Goal: Information Seeking & Learning: Learn about a topic

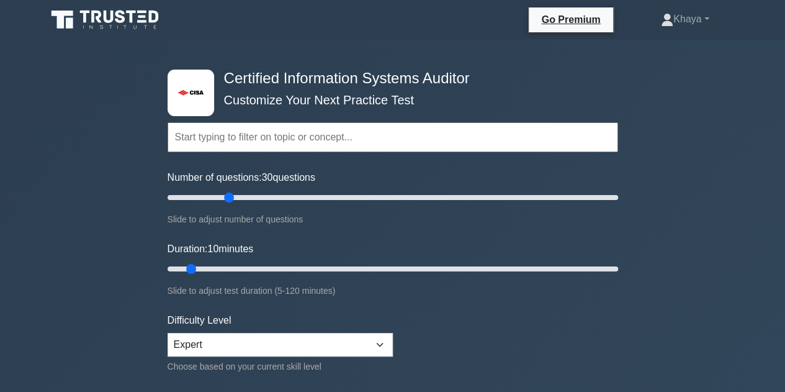
drag, startPoint x: 187, startPoint y: 198, endPoint x: 228, endPoint y: 197, distance: 41.0
type input "30"
click at [228, 197] on input "Number of questions: 30 questions" at bounding box center [393, 197] width 451 height 15
click at [252, 142] on input "text" at bounding box center [393, 137] width 451 height 30
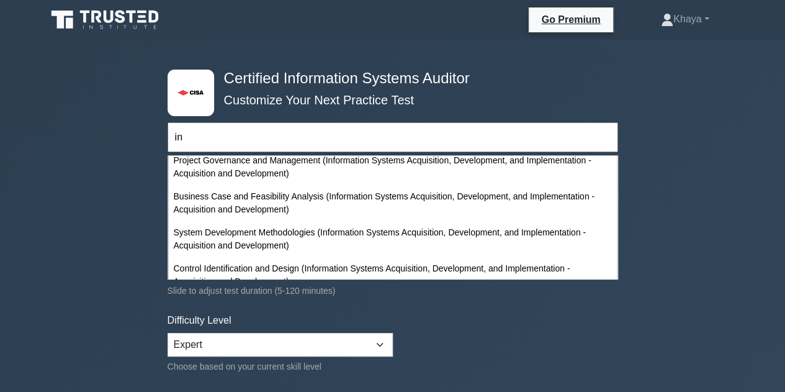
scroll to position [562, 0]
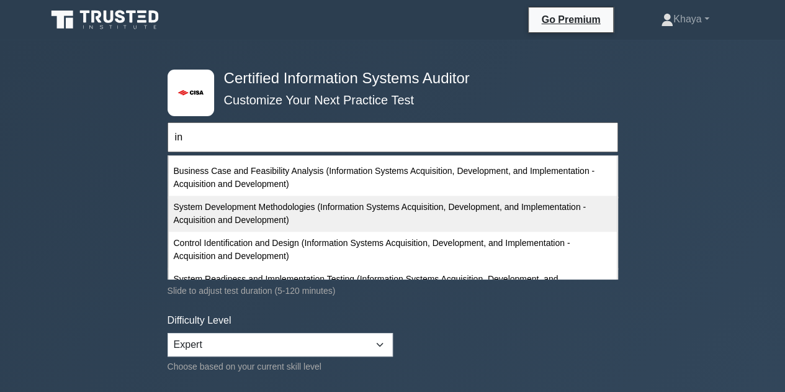
click at [463, 201] on div "System Development Methodologies (Information Systems Acquisition, Development,…" at bounding box center [393, 214] width 448 height 36
type input "System Development Methodologies (Information Systems Acquisition, Development,…"
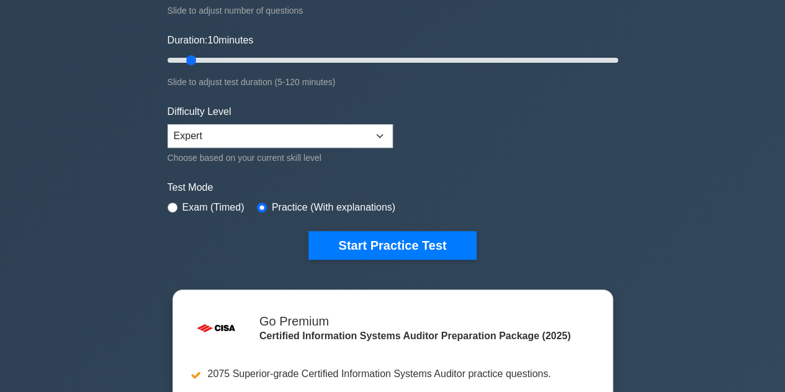
scroll to position [240, 0]
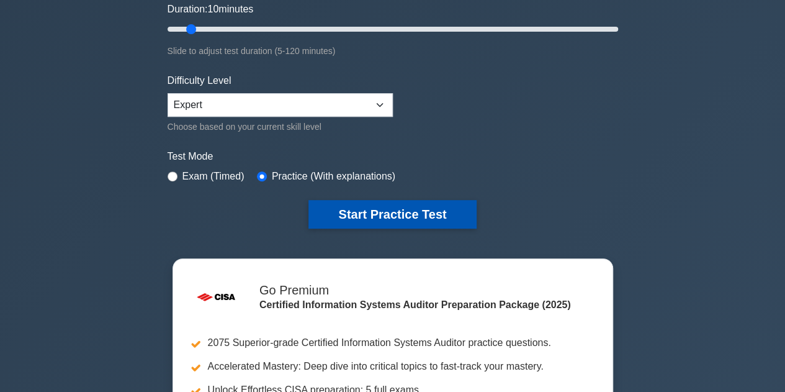
click at [376, 218] on button "Start Practice Test" at bounding box center [393, 214] width 168 height 29
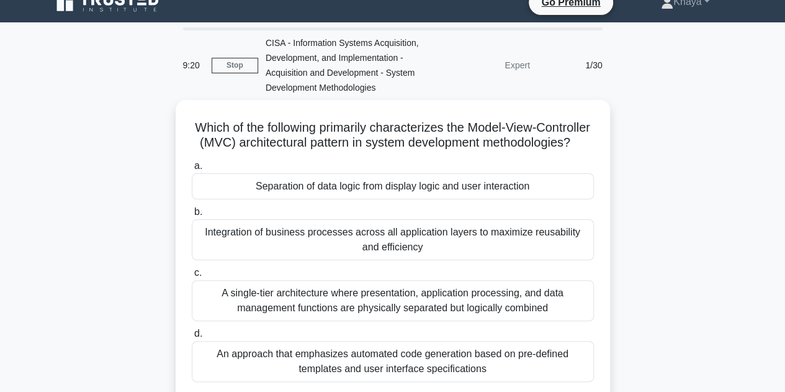
scroll to position [21, 0]
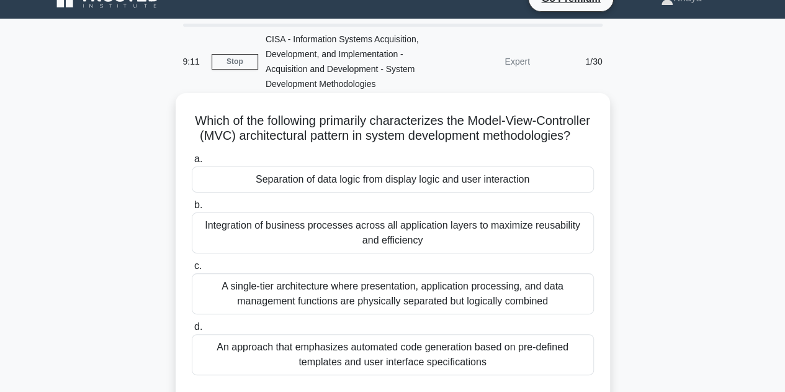
drag, startPoint x: 214, startPoint y: 114, endPoint x: 497, endPoint y: 374, distance: 384.4
click at [497, 374] on div "Which of the following primarily characterizes the Model-View-Controller (MVC) …" at bounding box center [393, 252] width 425 height 309
copy div "Which of the following primarily characterizes the Model-View-Controller (MVC) …"
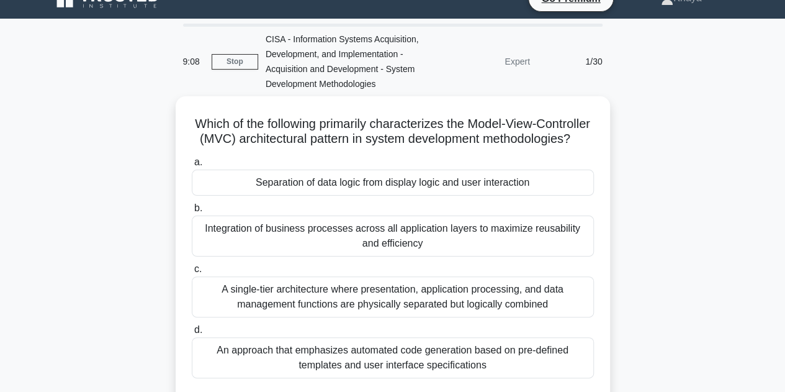
click at [783, 163] on main "9:08 Stop CISA - Information Systems Acquisition, Development, and Implementati…" at bounding box center [392, 334] width 785 height 631
click at [783, 163] on main "8:58 Stop CISA - Information Systems Acquisition, Development, and Implementati…" at bounding box center [392, 334] width 785 height 631
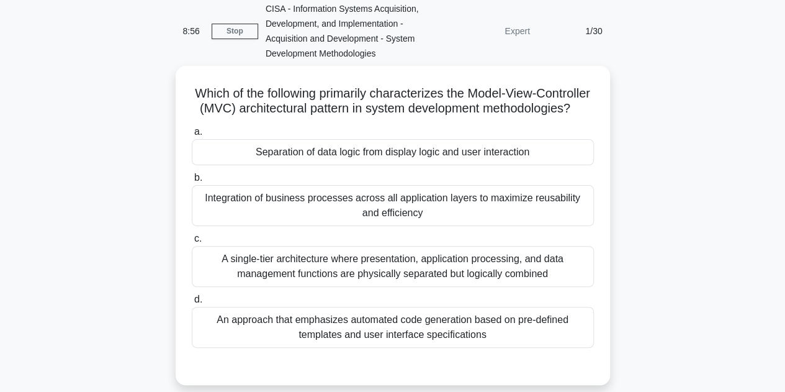
scroll to position [55, 0]
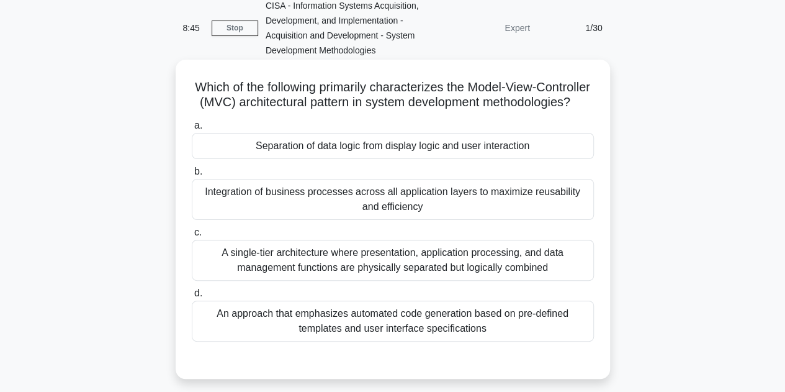
click at [356, 159] on div "Separation of data logic from display logic and user interaction" at bounding box center [393, 146] width 402 height 26
click at [192, 130] on input "a. Separation of data logic from display logic and user interaction" at bounding box center [192, 126] width 0 height 8
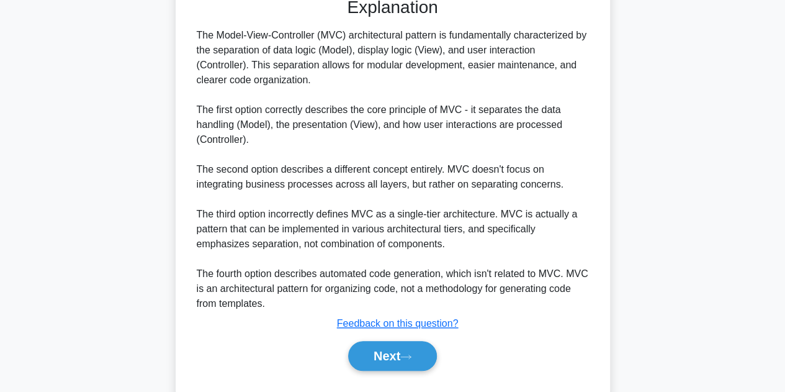
scroll to position [461, 0]
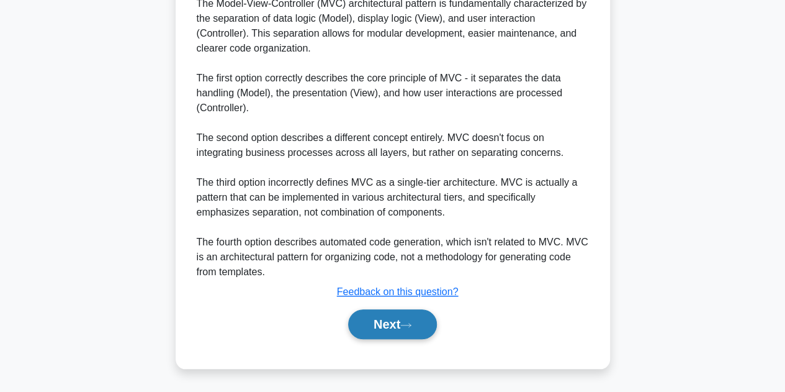
click at [394, 339] on button "Next" at bounding box center [392, 324] width 89 height 30
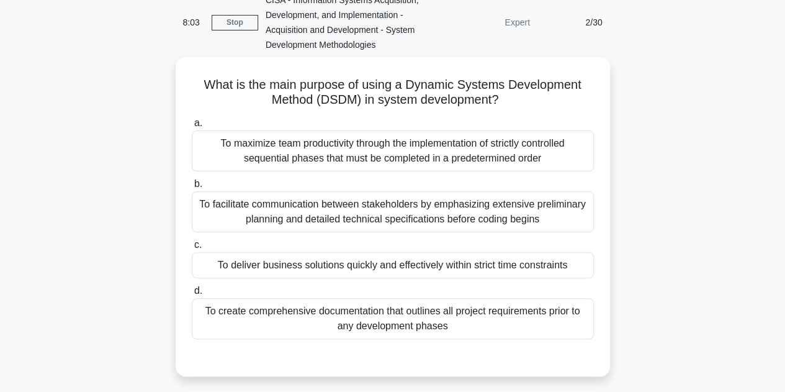
scroll to position [71, 0]
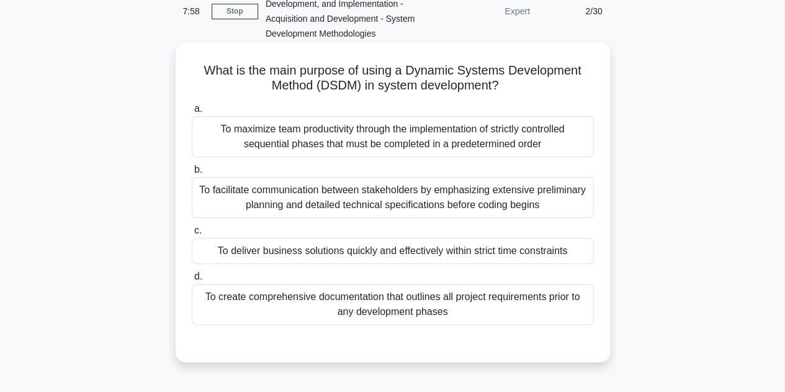
drag, startPoint x: 200, startPoint y: 73, endPoint x: 485, endPoint y: 316, distance: 375.2
click at [485, 316] on div "What is the main purpose of using a Dynamic Systems Development Method (DSDM) i…" at bounding box center [393, 202] width 425 height 309
copy div "What is the main purpose of using a Dynamic Systems Development Method (DSDM) i…"
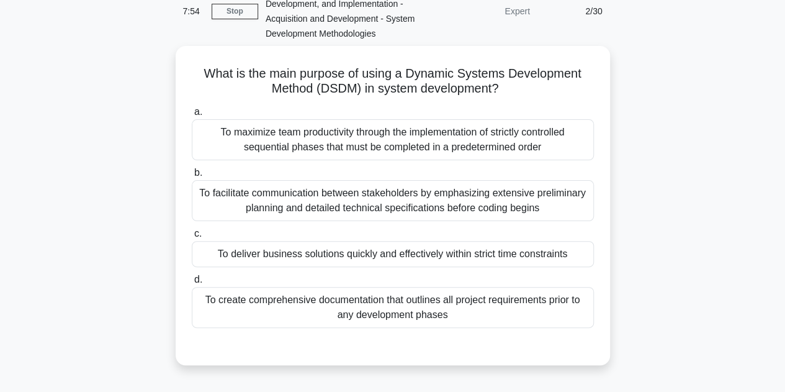
click at [715, 210] on div "What is the main purpose of using a Dynamic Systems Development Method (DSDM) i…" at bounding box center [393, 213] width 708 height 334
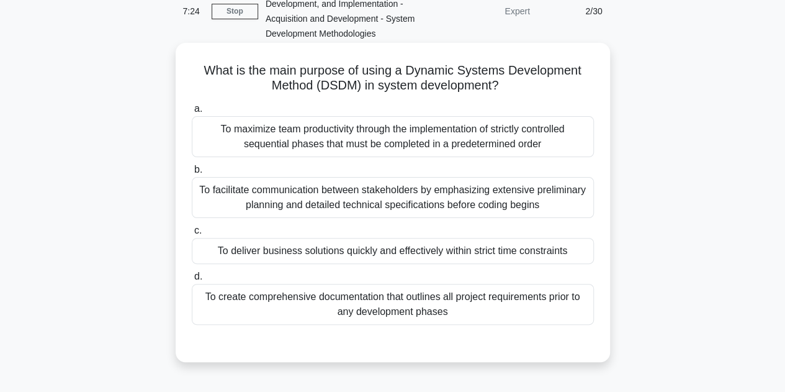
click at [343, 255] on div "To deliver business solutions quickly and effectively within strict time constr…" at bounding box center [393, 251] width 402 height 26
click at [192, 235] on input "c. To deliver business solutions quickly and effectively within strict time con…" at bounding box center [192, 231] width 0 height 8
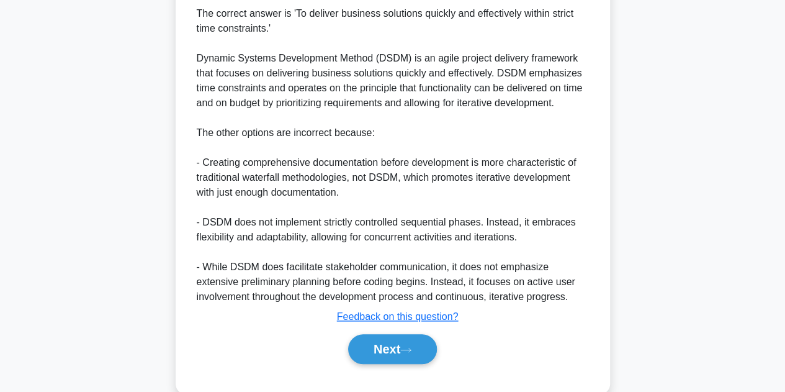
scroll to position [461, 0]
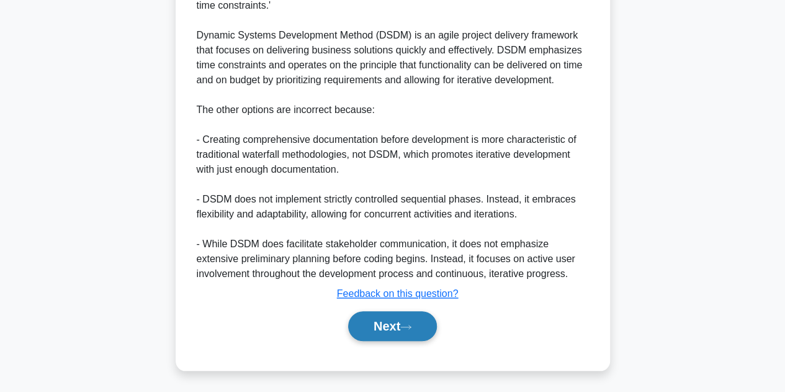
click at [397, 321] on button "Next" at bounding box center [392, 326] width 89 height 30
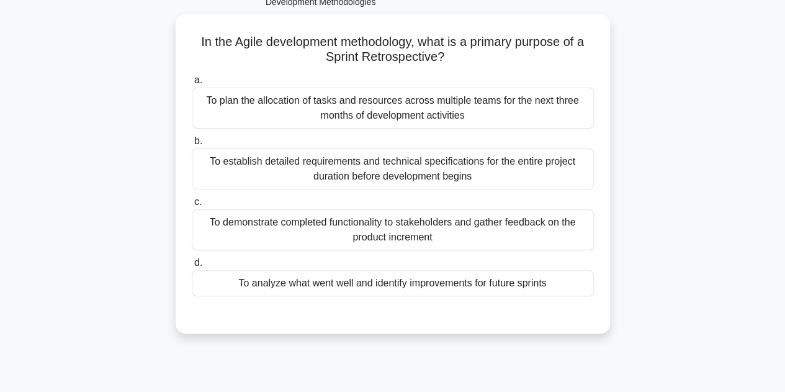
scroll to position [102, 0]
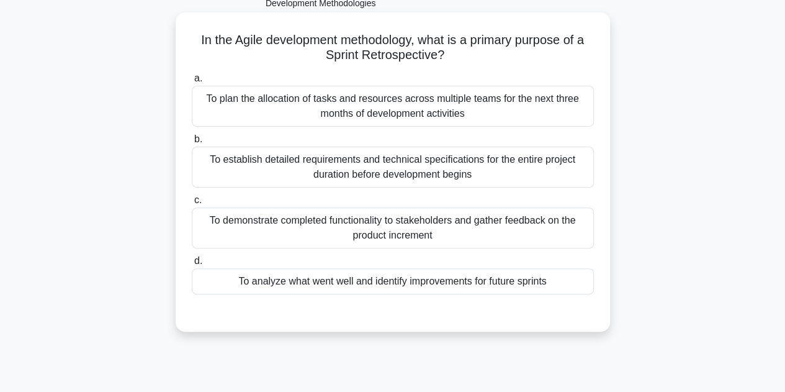
drag, startPoint x: 193, startPoint y: 38, endPoint x: 585, endPoint y: 278, distance: 459.4
click at [585, 278] on div "In the Agile development methodology, what is a primary purpose of a Sprint Ret…" at bounding box center [393, 171] width 425 height 309
copy div "In the Agile development methodology, what is a primary purpose of a Sprint Ret…"
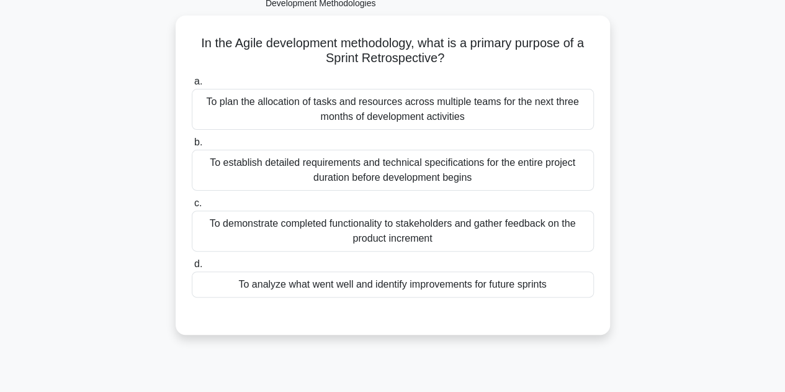
click at [685, 152] on div "In the Agile development methodology, what is a primary purpose of a Sprint Ret…" at bounding box center [393, 183] width 708 height 334
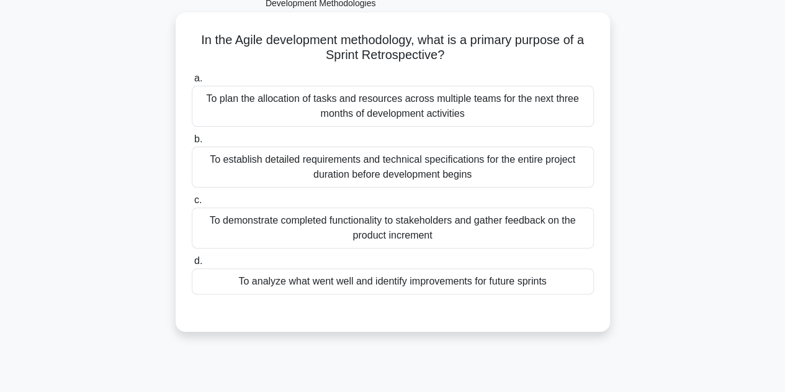
click at [391, 286] on div "To analyze what went well and identify improvements for future sprints" at bounding box center [393, 281] width 402 height 26
click at [192, 265] on input "d. To analyze what went well and identify improvements for future sprints" at bounding box center [192, 261] width 0 height 8
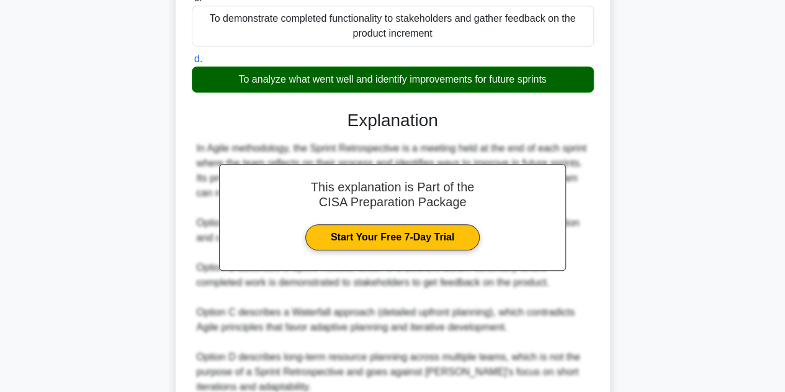
scroll to position [417, 0]
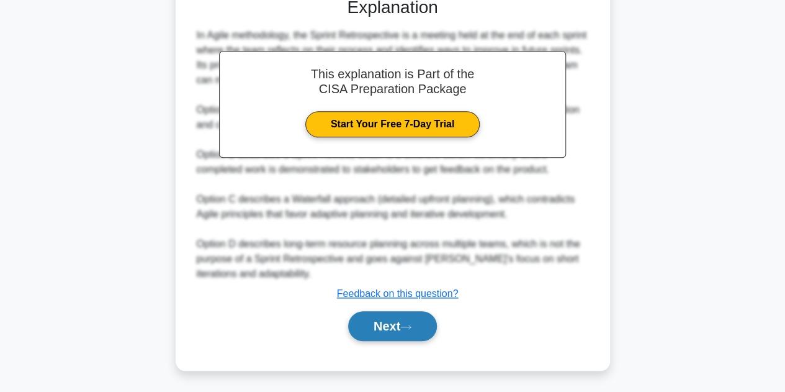
click at [388, 327] on button "Next" at bounding box center [392, 326] width 89 height 30
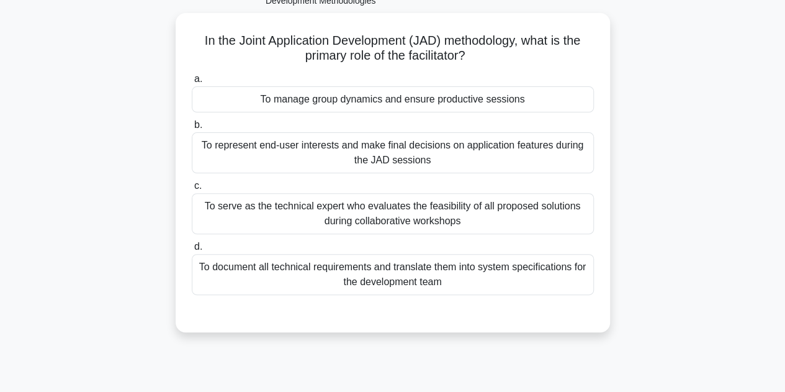
scroll to position [107, 0]
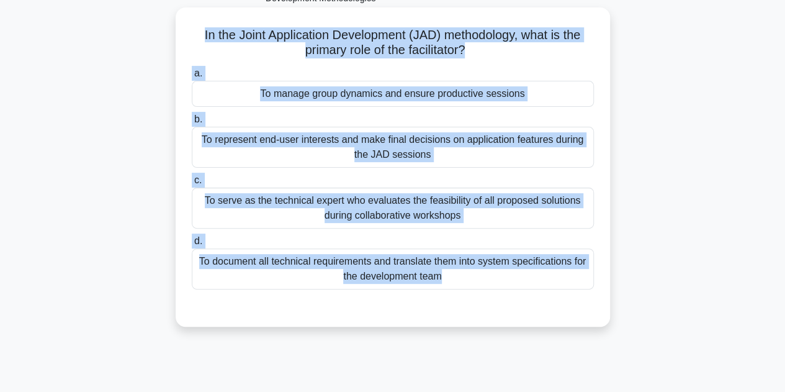
drag, startPoint x: 199, startPoint y: 29, endPoint x: 603, endPoint y: 298, distance: 485.4
click at [603, 298] on div "In the Joint Application Development (JAD) methodology, what is the primary rol…" at bounding box center [393, 166] width 425 height 309
copy div "In the Joint Application Development (JAD) methodology, what is the primary rol…"
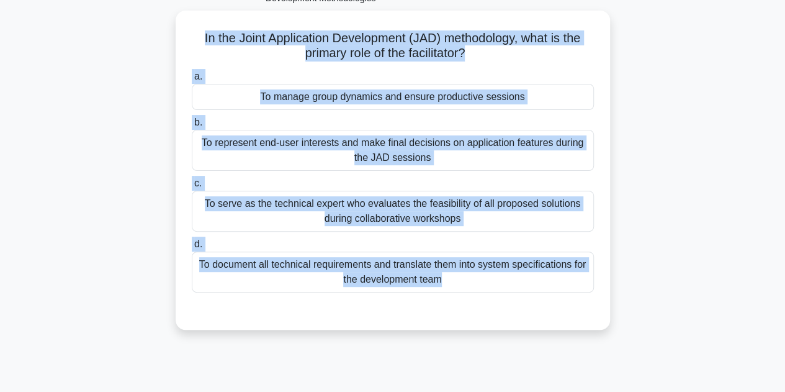
click at [122, 221] on div "In the Joint Application Development (JAD) methodology, what is the primary rol…" at bounding box center [393, 178] width 708 height 334
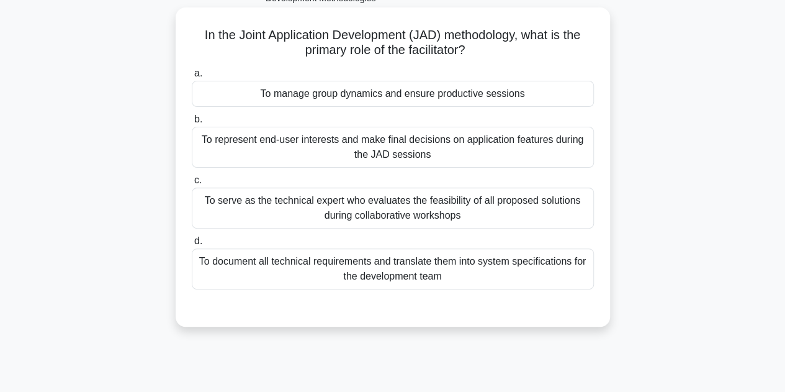
click at [378, 94] on div "To manage group dynamics and ensure productive sessions" at bounding box center [393, 94] width 402 height 26
click at [192, 78] on input "a. To manage group dynamics and ensure productive sessions" at bounding box center [192, 74] width 0 height 8
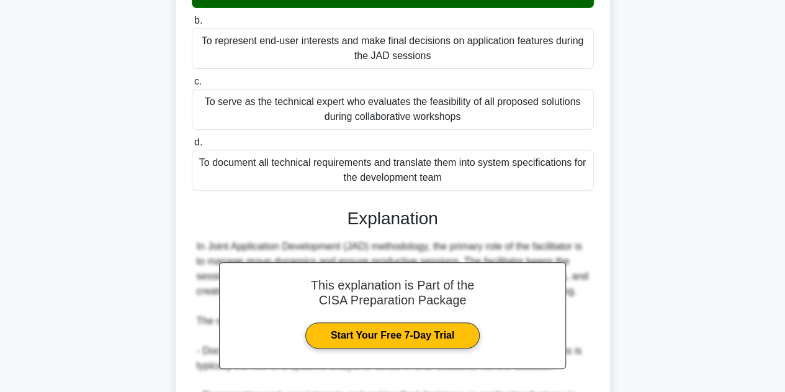
scroll to position [417, 0]
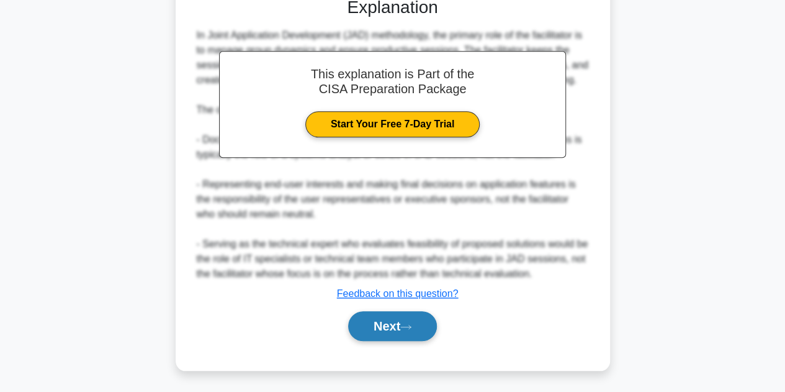
click at [397, 332] on button "Next" at bounding box center [392, 326] width 89 height 30
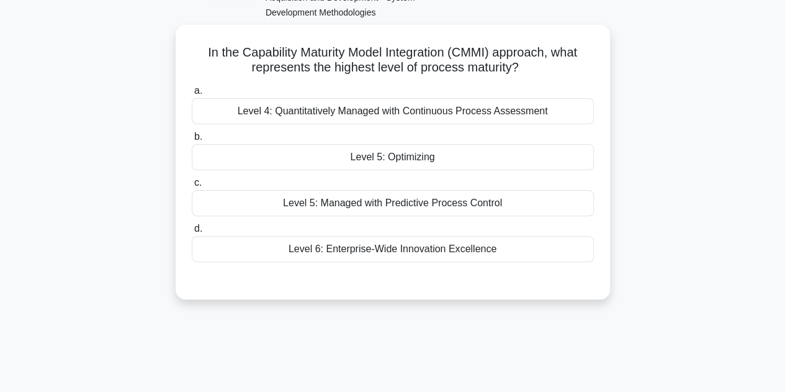
scroll to position [88, 0]
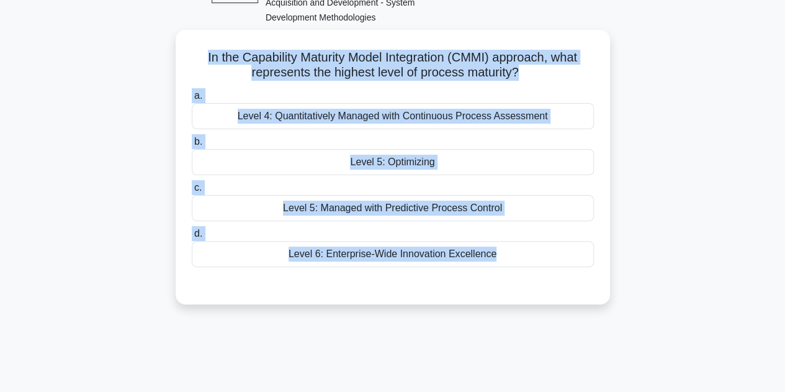
drag, startPoint x: 194, startPoint y: 52, endPoint x: 553, endPoint y: 309, distance: 441.0
click at [553, 309] on div "In the Capability Maturity Model Integration (CMMI) approach, what represents t…" at bounding box center [393, 174] width 708 height 289
copy div "In the Capability Maturity Model Integration (CMMI) approach, what represents t…"
click at [7, 158] on main "2:43 Stop CISA - Information Systems Acquisition, Development, and Implementati…" at bounding box center [392, 267] width 785 height 631
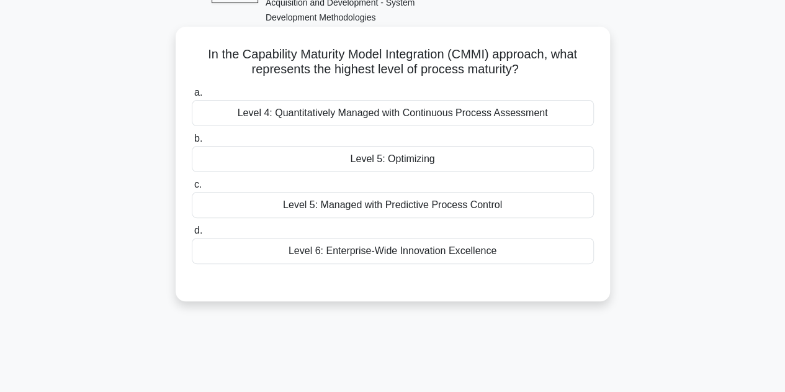
click at [415, 160] on div "Level 5: Optimizing" at bounding box center [393, 159] width 402 height 26
click at [192, 143] on input "b. Level 5: Optimizing" at bounding box center [192, 139] width 0 height 8
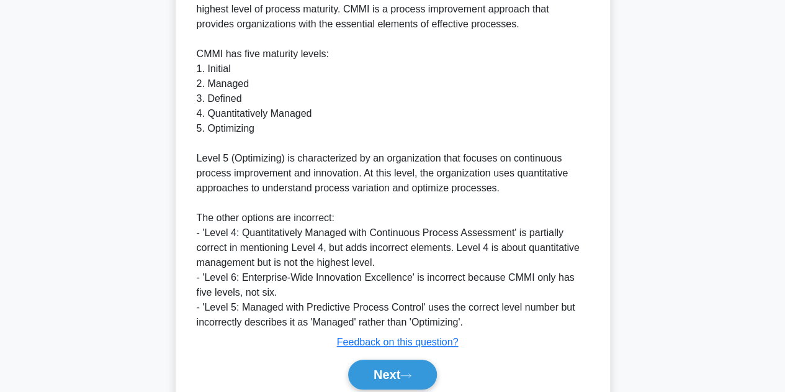
scroll to position [461, 0]
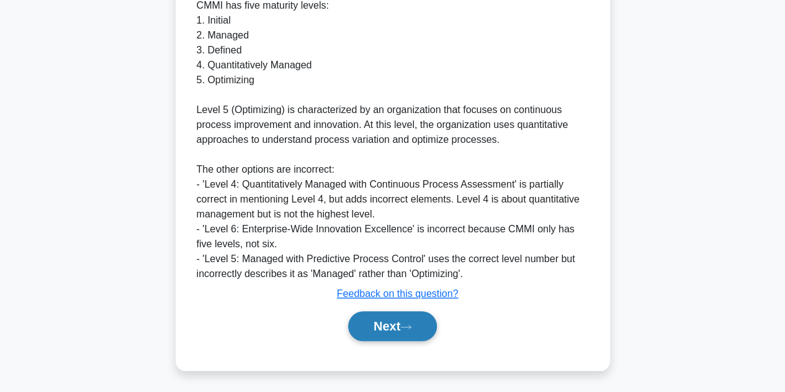
click at [412, 323] on icon at bounding box center [405, 326] width 11 height 7
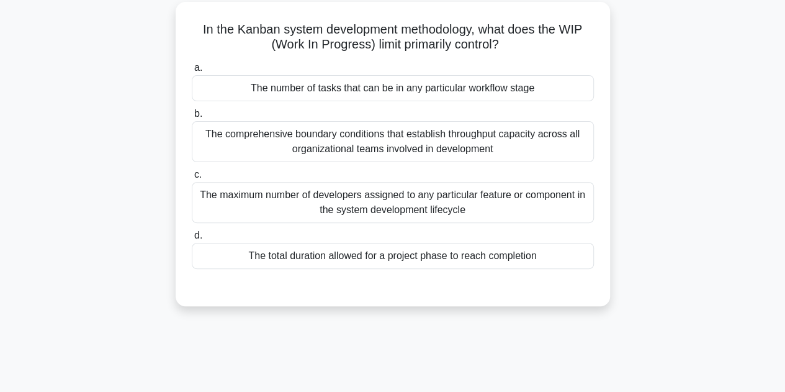
scroll to position [117, 0]
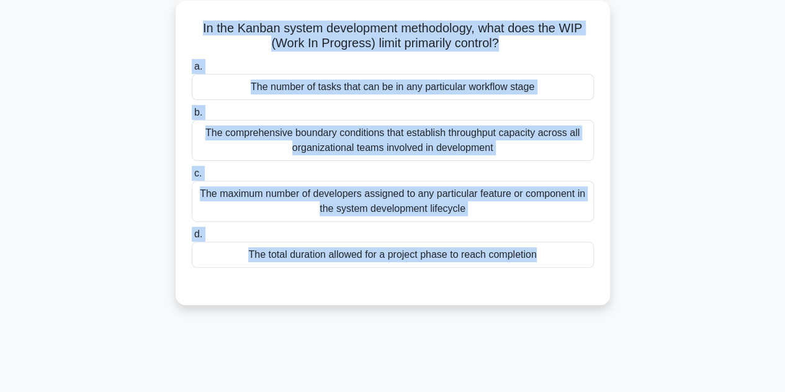
drag, startPoint x: 195, startPoint y: 20, endPoint x: 590, endPoint y: 330, distance: 501.9
click at [590, 330] on div "1:47 Stop CISA - Information Systems Acquisition, Development, and Implementati…" at bounding box center [393, 238] width 708 height 621
copy div "In the Kanban system development methodology, what does the WIP (Work In Progre…"
click at [48, 170] on div "In the Kanban system development methodology, what does the WIP (Work In Progre…" at bounding box center [393, 160] width 708 height 319
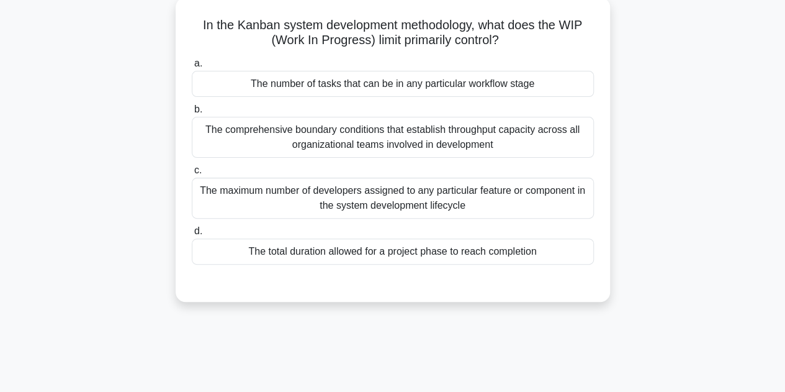
click at [426, 90] on div "The number of tasks that can be in any particular workflow stage" at bounding box center [393, 84] width 402 height 26
click at [192, 68] on input "a. The number of tasks that can be in any particular workflow stage" at bounding box center [192, 64] width 0 height 8
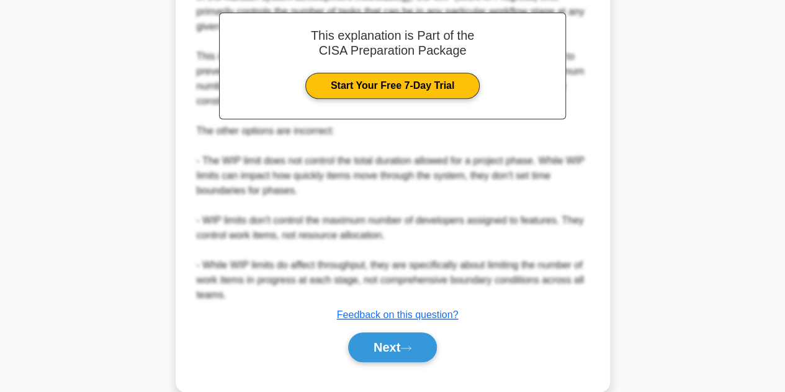
scroll to position [461, 0]
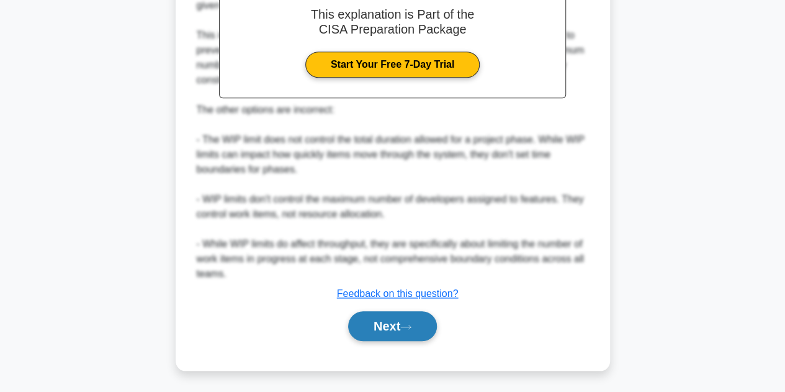
click at [388, 326] on button "Next" at bounding box center [392, 326] width 89 height 30
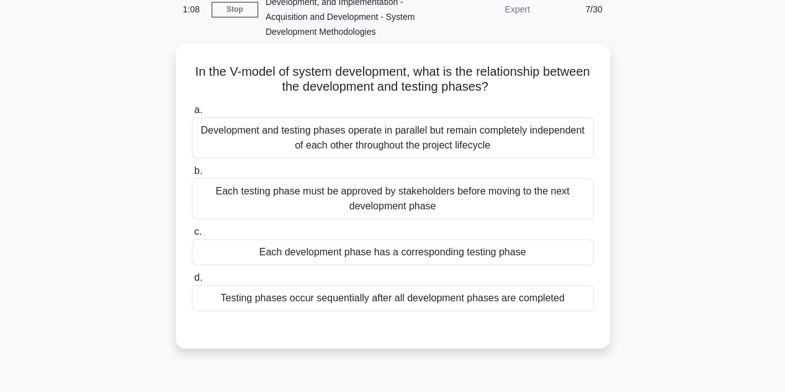
scroll to position [76, 0]
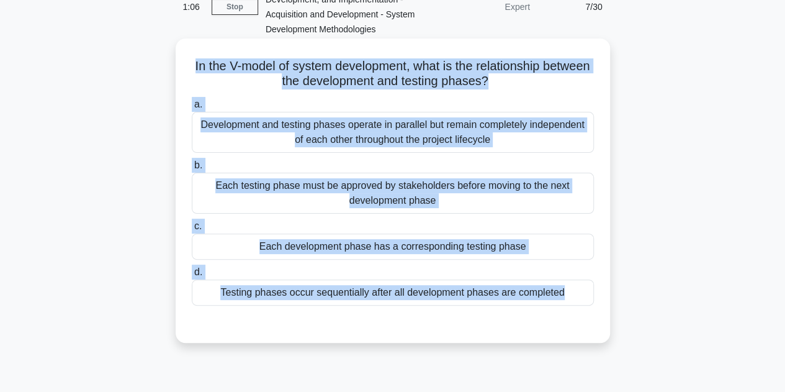
drag, startPoint x: 214, startPoint y: 68, endPoint x: 570, endPoint y: 320, distance: 436.5
click at [570, 320] on div "In the V-model of system development, what is the relationship between the deve…" at bounding box center [393, 190] width 425 height 294
copy div "In the V-model of system development, what is the relationship between the deve…"
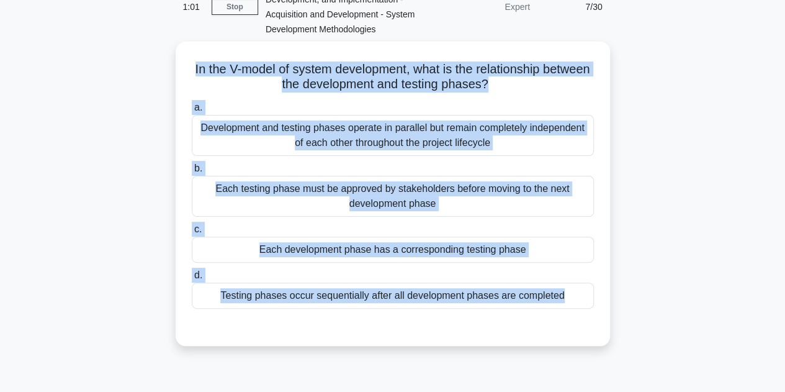
click at [713, 237] on div "In the V-model of system development, what is the relationship between the deve…" at bounding box center [393, 201] width 708 height 319
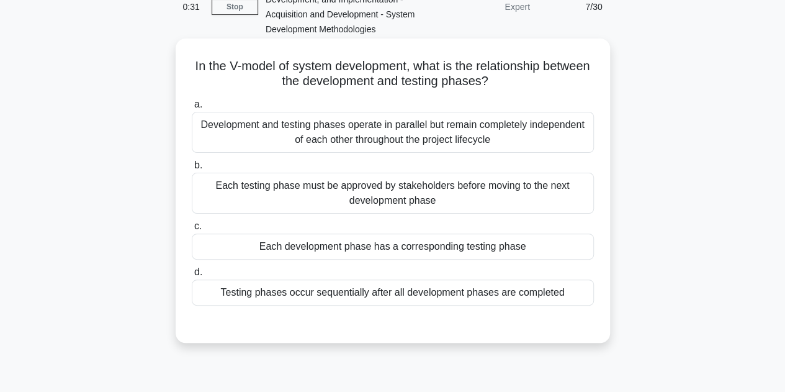
click at [344, 235] on div "Each development phase has a corresponding testing phase" at bounding box center [393, 246] width 402 height 26
click at [192, 230] on input "c. Each development phase has a corresponding testing phase" at bounding box center [192, 226] width 0 height 8
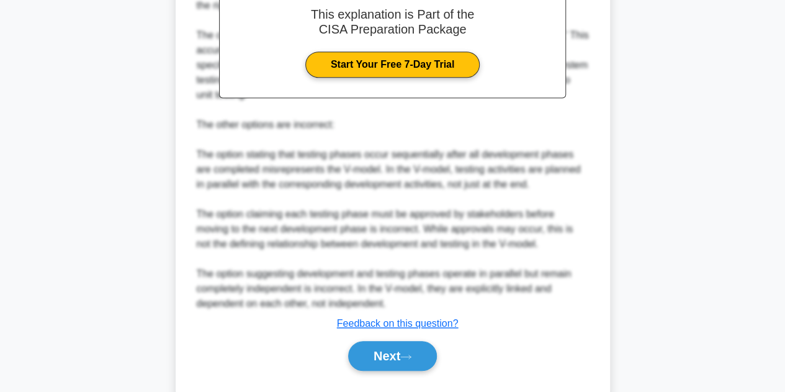
scroll to position [476, 0]
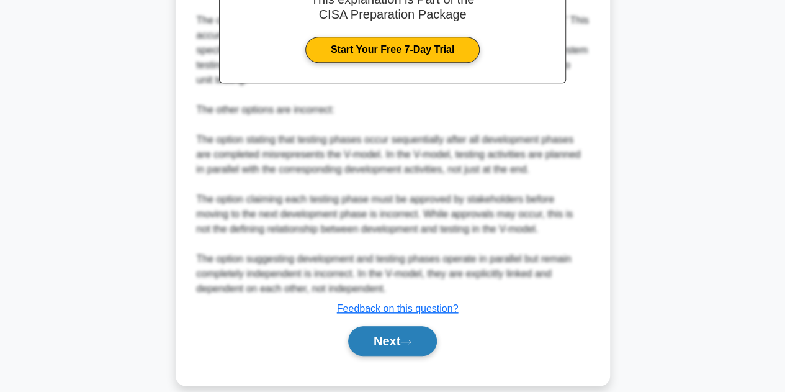
click at [397, 326] on button "Next" at bounding box center [392, 341] width 89 height 30
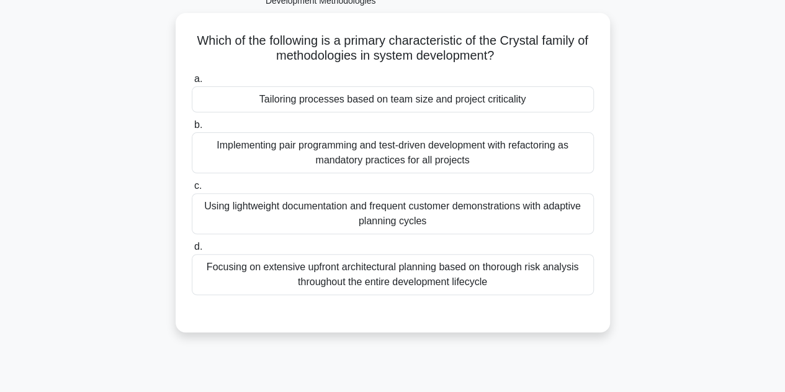
scroll to position [106, 0]
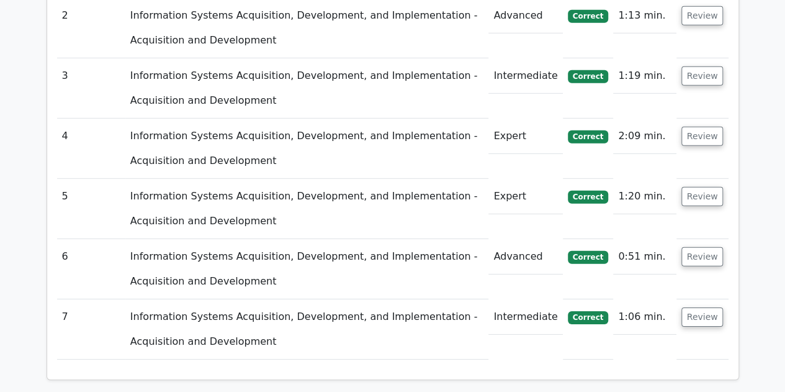
scroll to position [2265, 0]
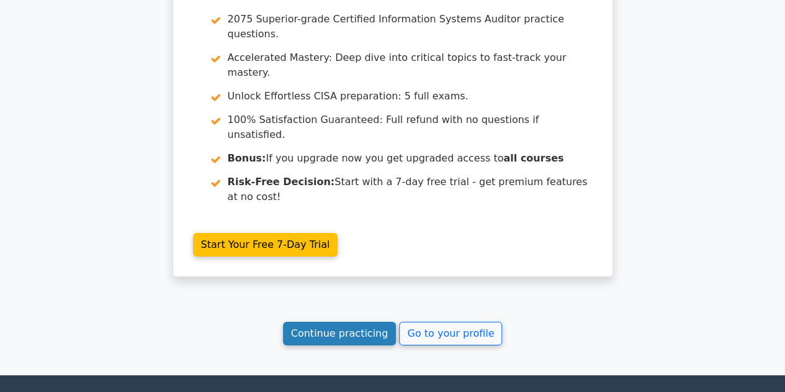
click at [376, 322] on link "Continue practicing" at bounding box center [340, 334] width 114 height 24
